Goal: Task Accomplishment & Management: Use online tool/utility

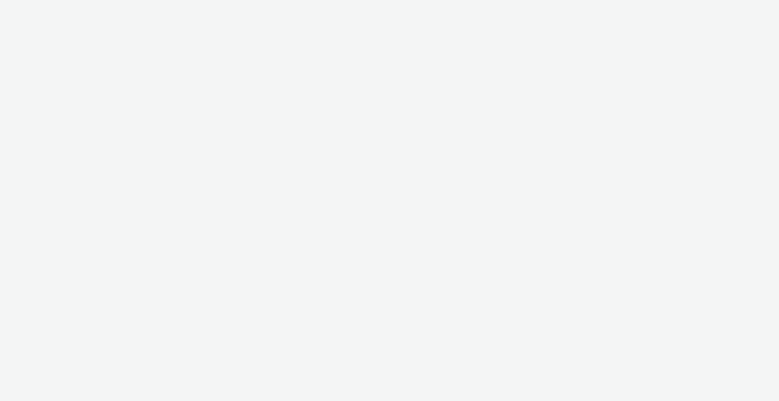
select select "2fc77e36-bb93-4aa3-9dff-dcb08e02eac6"
select select "2405a9d4-3350-4458-8d06-44f78962fa76"
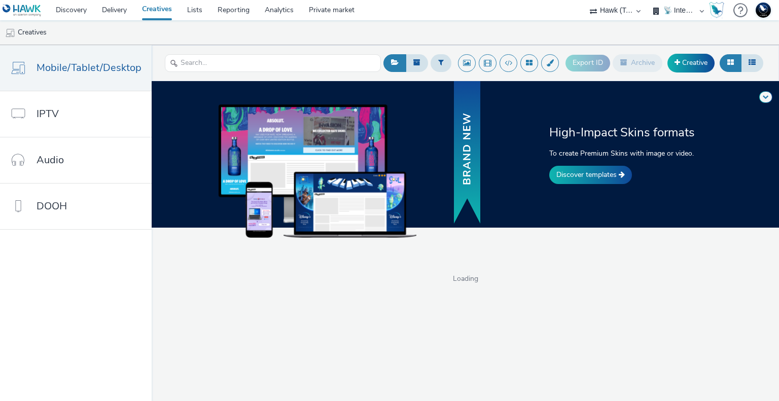
click at [689, 10] on select "🇧🇪 Team BE 🇩🇪 Team DE 🇫🇷 Team FR 🇬🇧 Team UK 🌍 Demonstration 📡 Integration tests…" at bounding box center [678, 10] width 61 height 20
click at [624, 10] on select "75 Media A8 Media Group ABI Media Abkom AB Abovo Ace & Tate Ad-on Media Nordic …" at bounding box center [615, 10] width 61 height 20
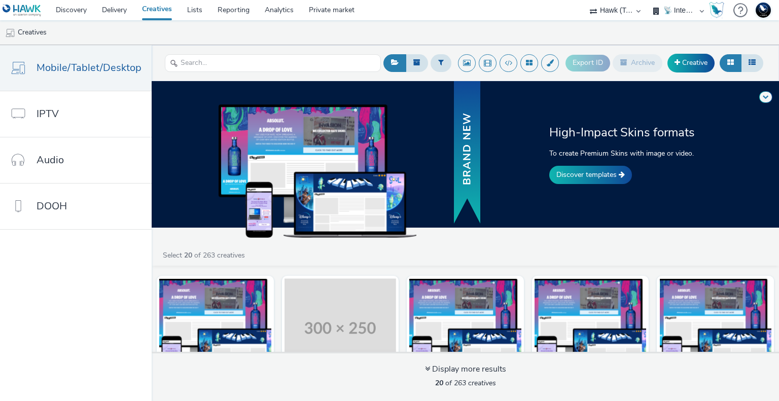
select select "ea06b517-4720-4a42-ac0a-740ca62f4ef0"
click at [646, 0] on select "75 Media A8 Media Group ABI Media Abkom AB Abovo Ace & Tate Ad-on Media Nordic …" at bounding box center [615, 10] width 61 height 20
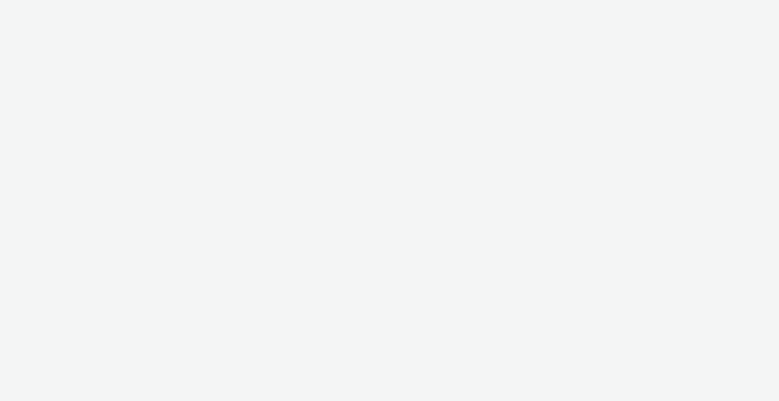
select select "ea06b517-4720-4a42-ac0a-740ca62f4ef0"
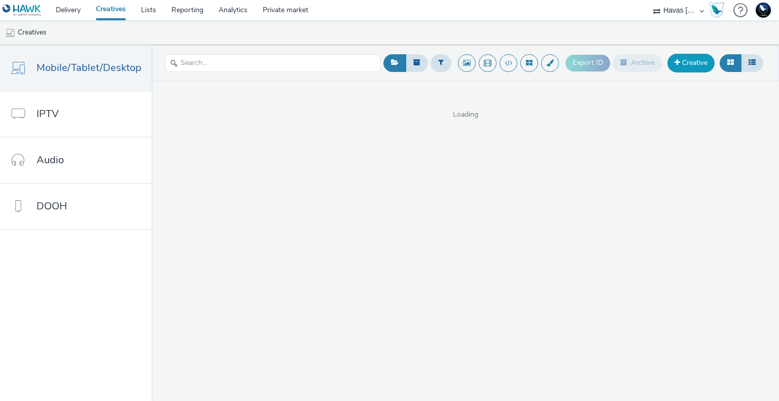
click at [686, 64] on link "Creative" at bounding box center [690, 63] width 47 height 18
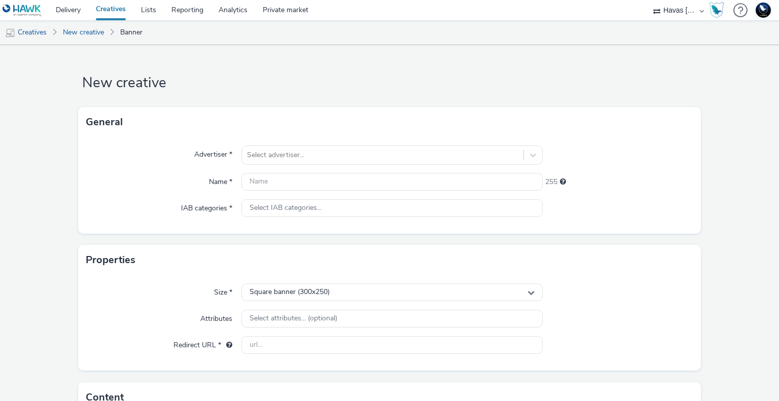
select select "ea06b517-4720-4a42-ac0a-740ca62f4ef0"
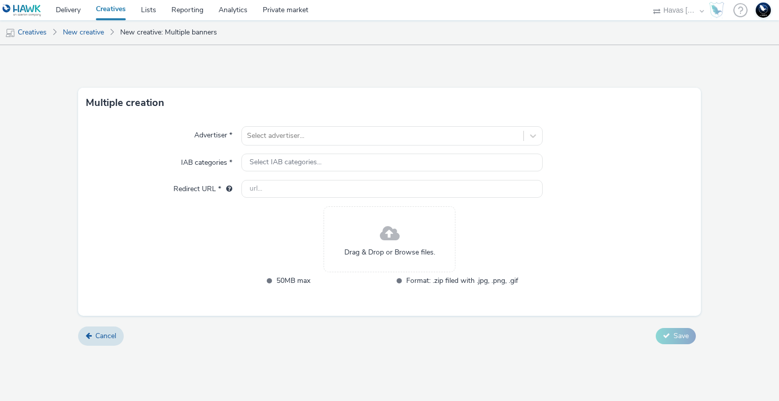
select select "ea06b517-4720-4a42-ac0a-740ca62f4ef0"
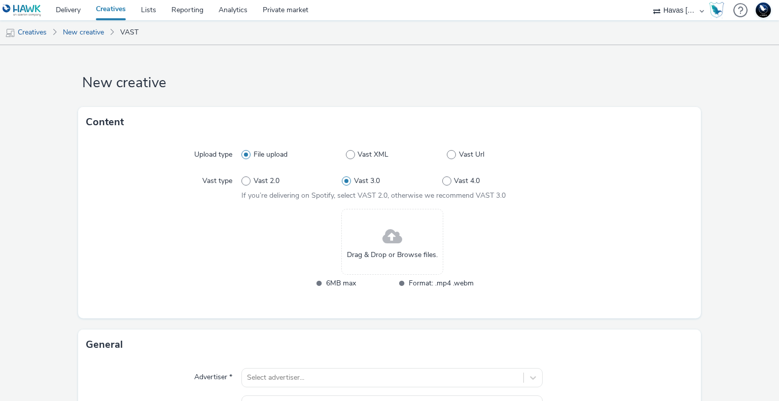
select select "ea06b517-4720-4a42-ac0a-740ca62f4ef0"
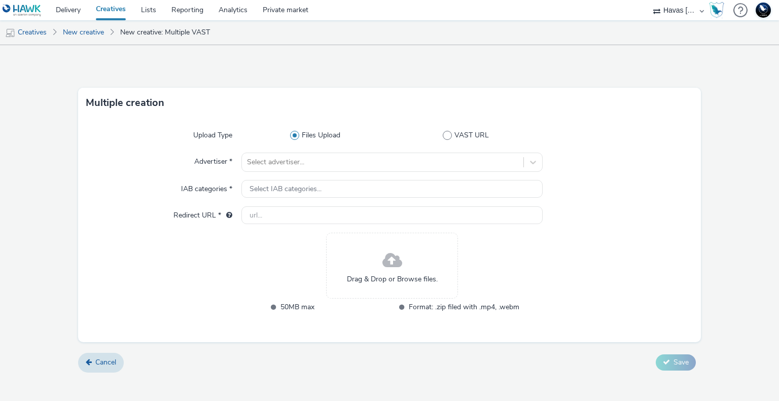
select select "ea06b517-4720-4a42-ac0a-740ca62f4ef0"
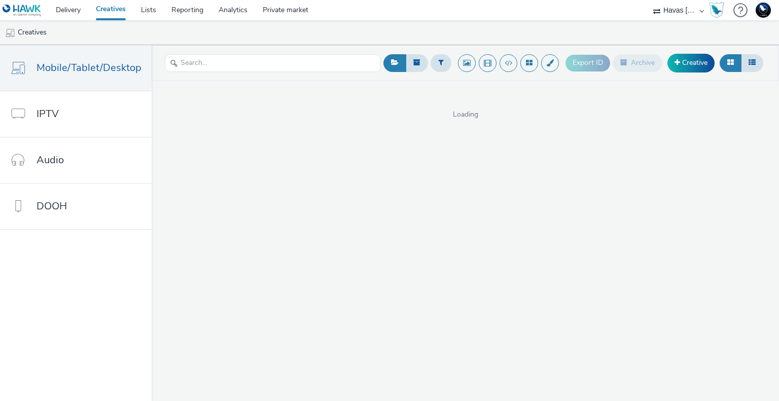
click at [681, 6] on select "75 Media A8 Media Group ABI Media Abkom AB Abovo Ace & Tate Ad-on Media Nordic …" at bounding box center [678, 10] width 61 height 20
select select "2fc77e36-bb93-4aa3-9dff-dcb08e02eac6"
click at [648, 0] on select "75 Media A8 Media Group ABI Media Abkom AB Abovo Ace & Tate Ad-on Media Nordic …" at bounding box center [678, 10] width 61 height 20
select select "2405a9d4-3350-4458-8d06-44f78962fa76"
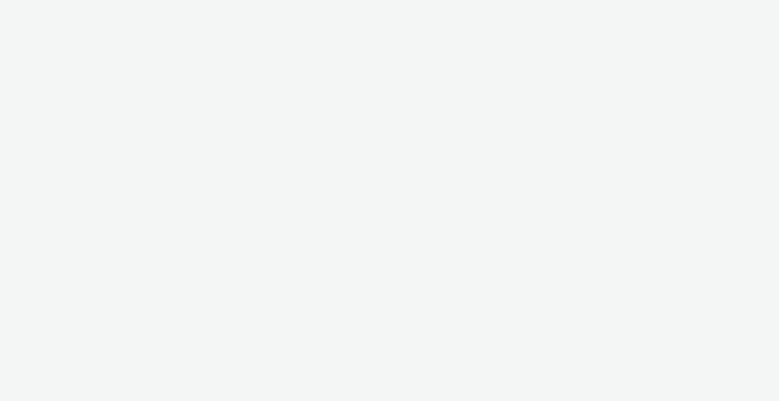
select select "2fc77e36-bb93-4aa3-9dff-dcb08e02eac6"
select select "2405a9d4-3350-4458-8d06-44f78962fa76"
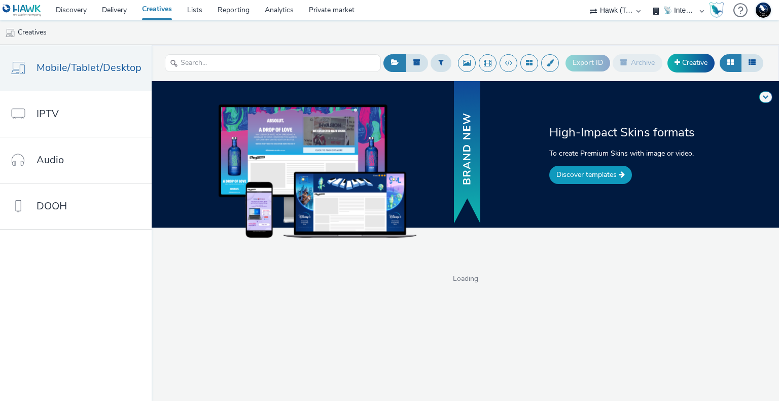
click at [601, 178] on link "Discover templates" at bounding box center [590, 175] width 83 height 18
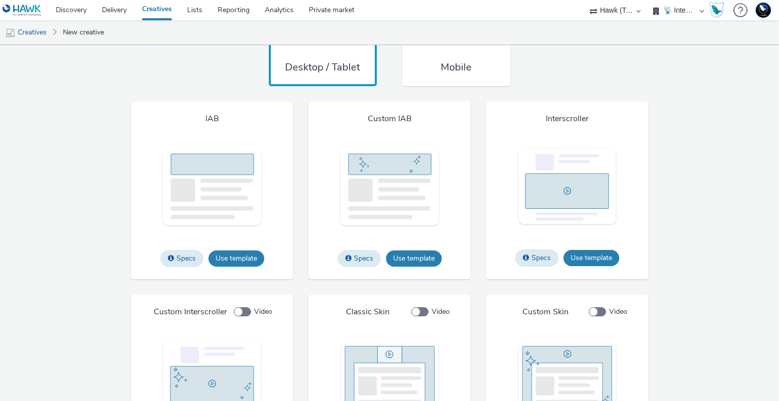
scroll to position [711, 0]
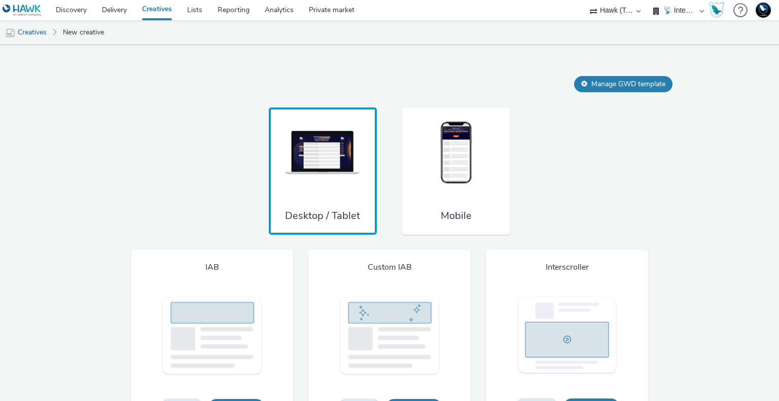
click at [452, 173] on img at bounding box center [456, 153] width 76 height 67
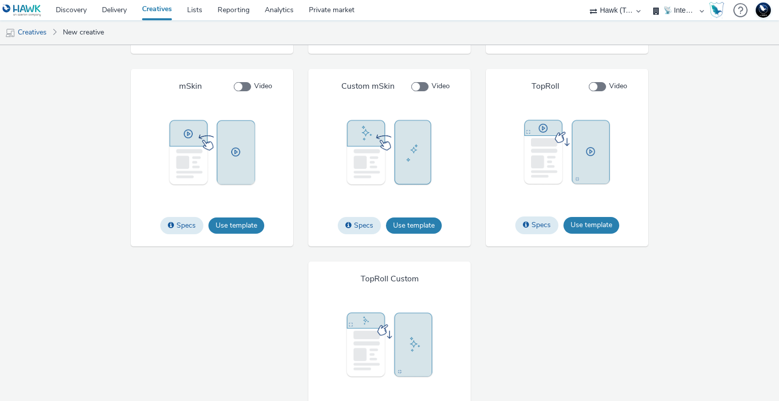
scroll to position [1307, 0]
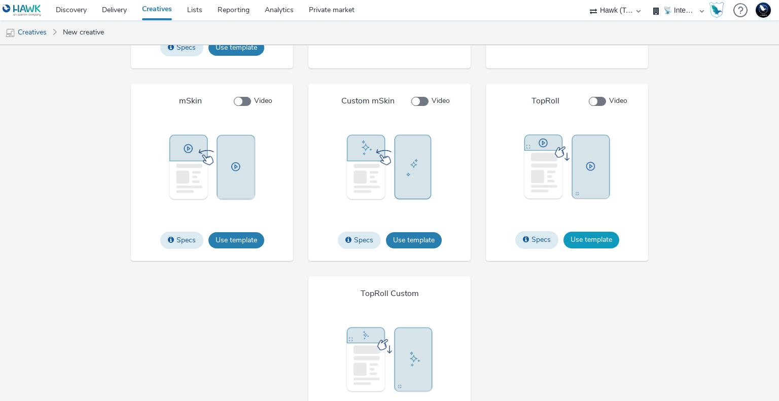
click at [592, 237] on button "Use template" at bounding box center [591, 240] width 56 height 16
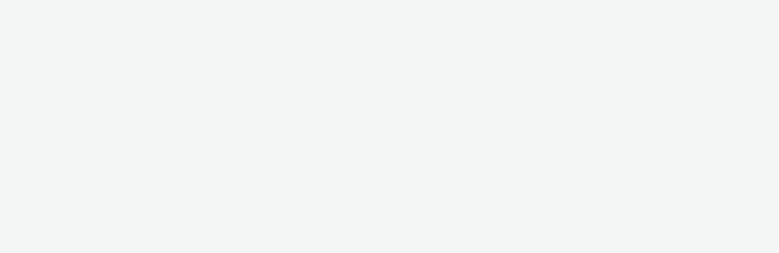
select select "2fc77e36-bb93-4aa3-9dff-dcb08e02eac6"
select select "2405a9d4-3350-4458-8d06-44f78962fa76"
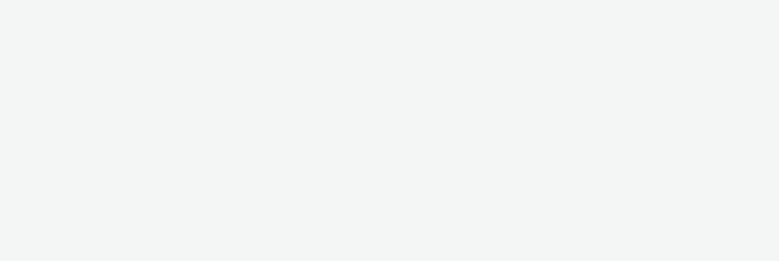
click at [328, 74] on div at bounding box center [389, 130] width 779 height 261
